Goal: Transaction & Acquisition: Obtain resource

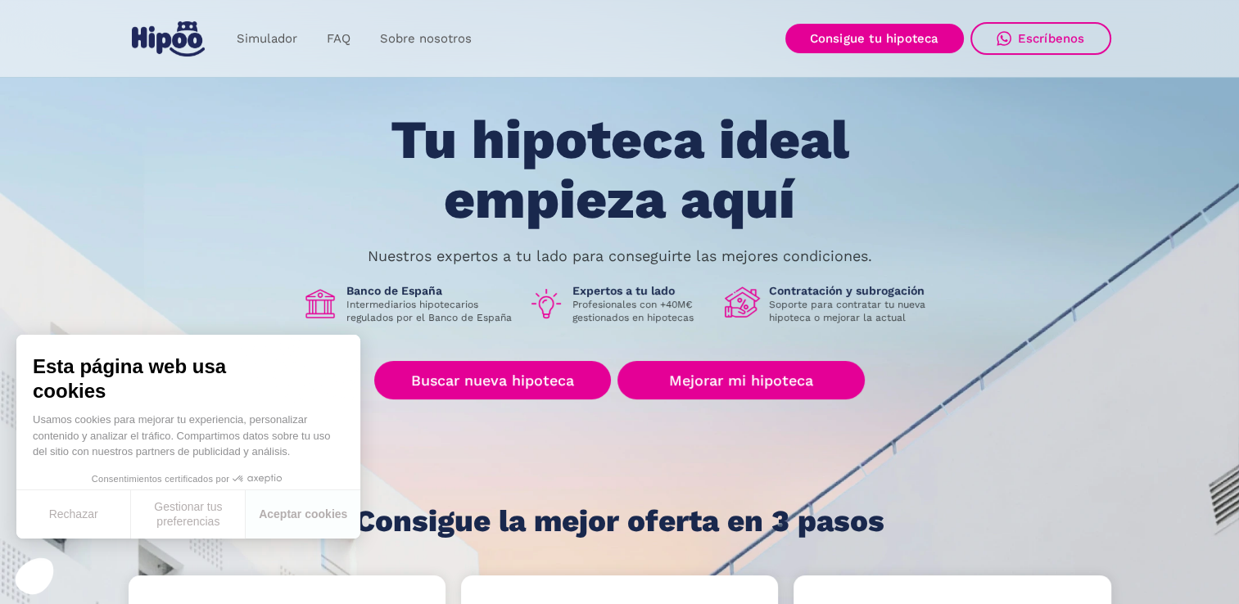
scroll to position [164, 0]
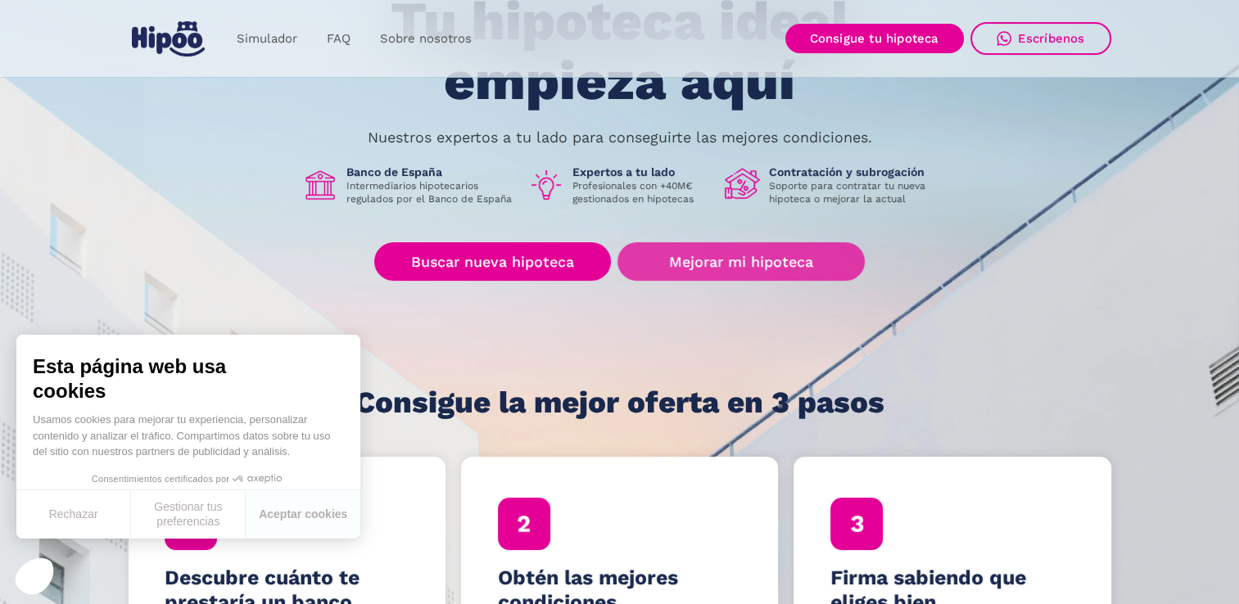
click at [739, 264] on link "Mejorar mi hipoteca" at bounding box center [740, 261] width 246 height 38
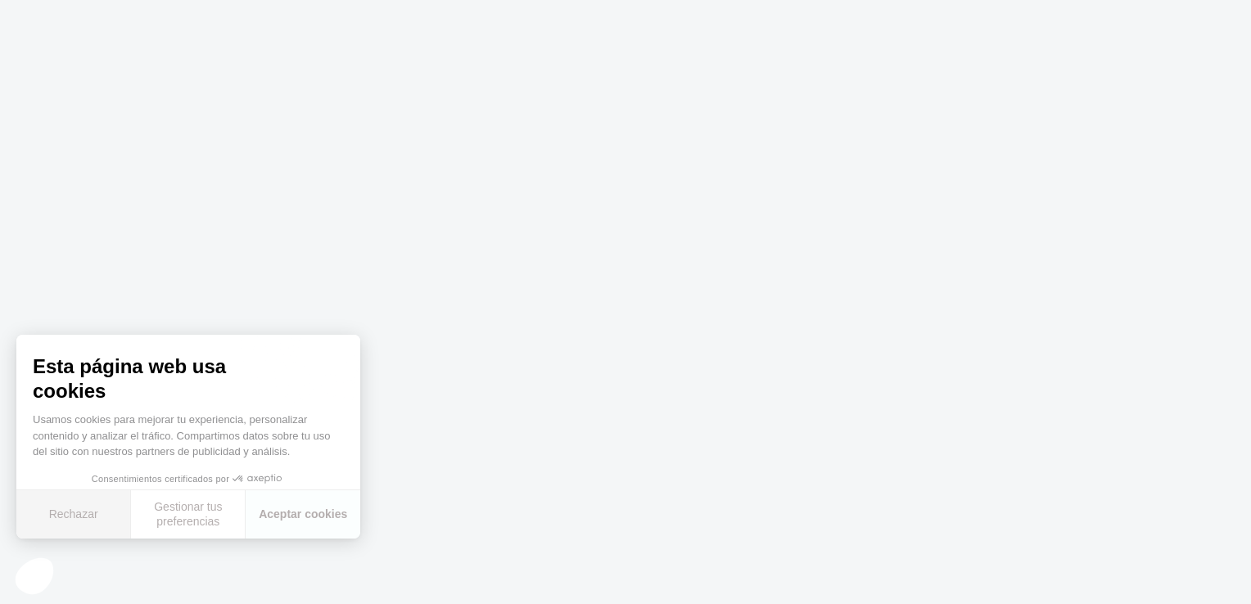
click at [81, 510] on button "Rechazar" at bounding box center [73, 514] width 115 height 48
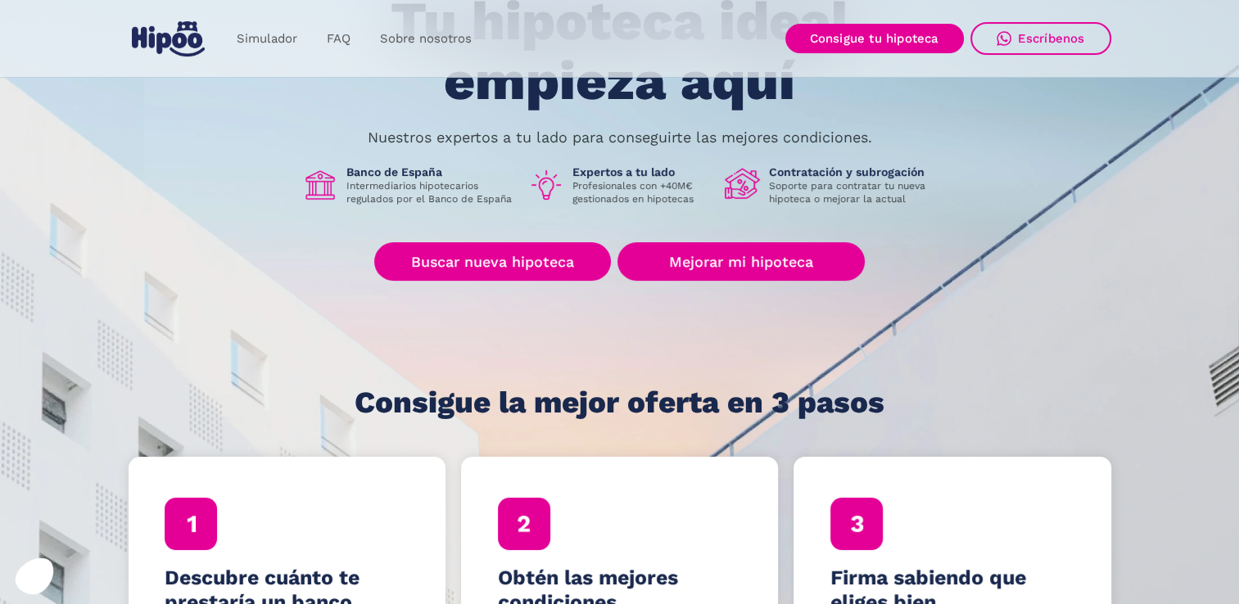
drag, startPoint x: 0, startPoint y: 0, endPoint x: 113, endPoint y: 138, distance: 178.7
click at [141, 169] on div "Tu hipoteca ideal empieza aquí Nuestros expertos a tu lado para conseguirte las…" at bounding box center [620, 205] width 983 height 427
